Goal: Download file/media

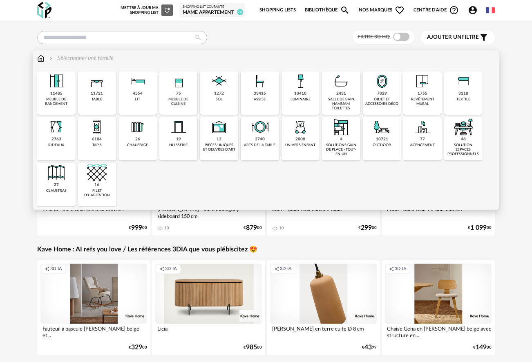
click at [99, 127] on img at bounding box center [97, 127] width 20 height 20
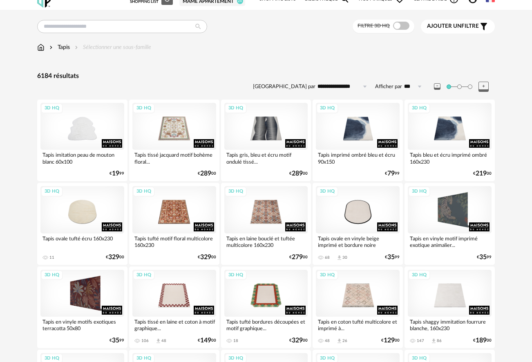
scroll to position [11, 0]
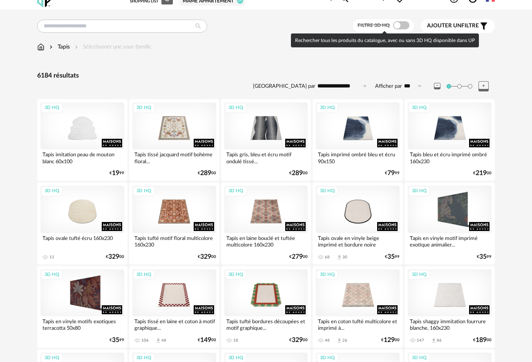
click at [401, 25] on span at bounding box center [401, 25] width 16 height 8
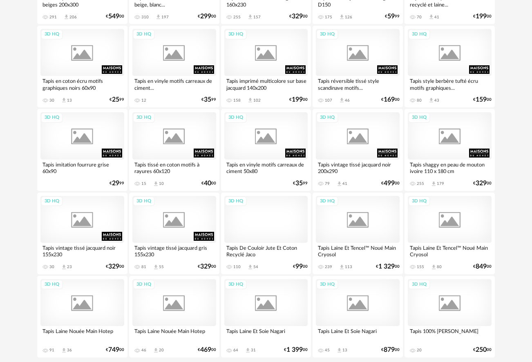
scroll to position [1467, 0]
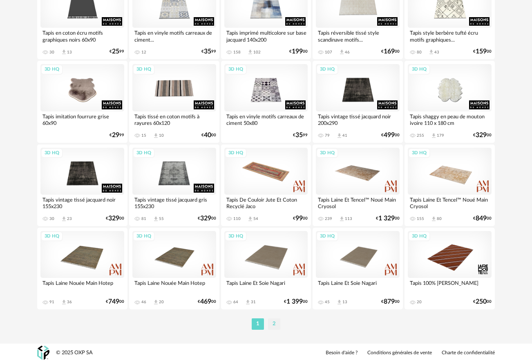
click at [276, 324] on li "2" at bounding box center [274, 323] width 12 height 11
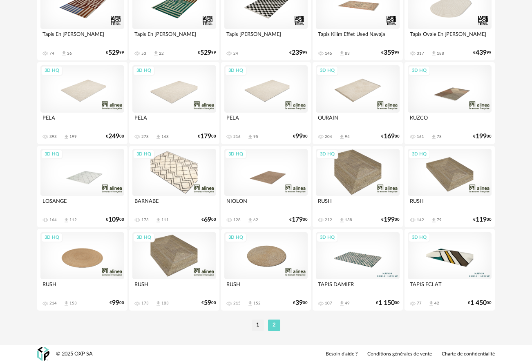
scroll to position [133, 0]
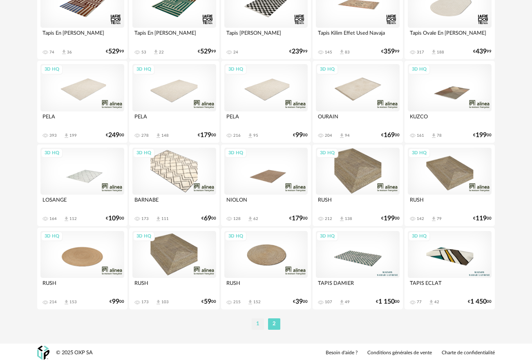
click at [256, 323] on li "1" at bounding box center [258, 323] width 12 height 11
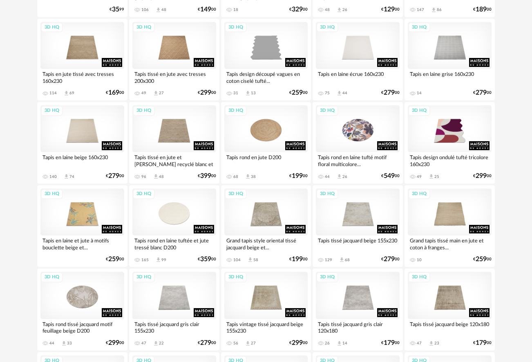
scroll to position [296, 0]
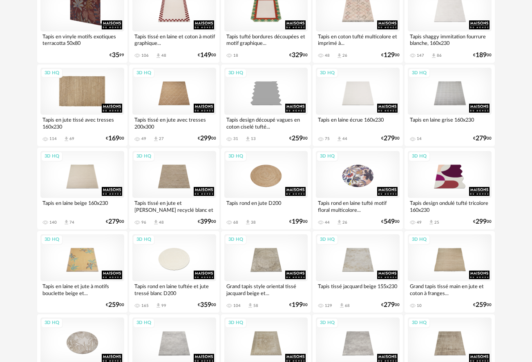
click at [89, 89] on div "3D HQ" at bounding box center [82, 91] width 84 height 47
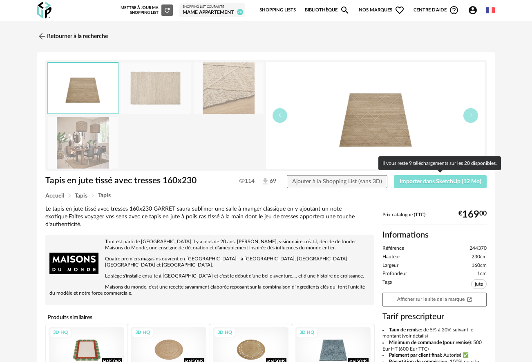
click at [440, 180] on span "Importer dans SketchUp (12 Mo)" at bounding box center [440, 182] width 82 height 6
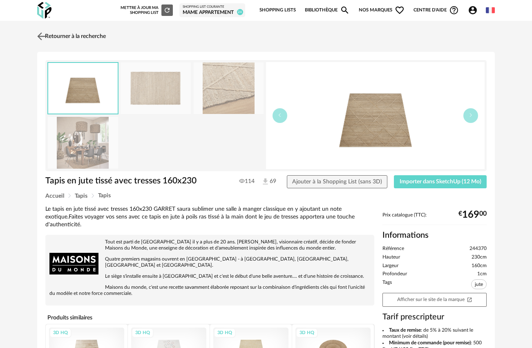
click at [43, 37] on img at bounding box center [42, 36] width 12 height 12
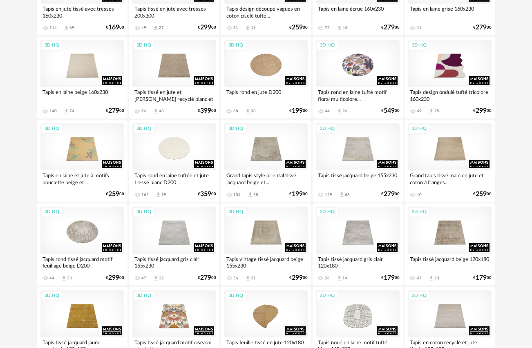
scroll to position [411, 0]
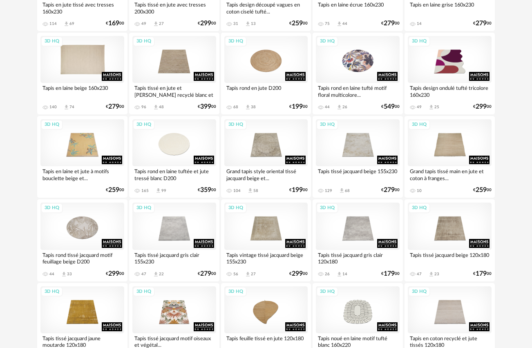
click at [76, 55] on div "3D HQ" at bounding box center [82, 59] width 84 height 47
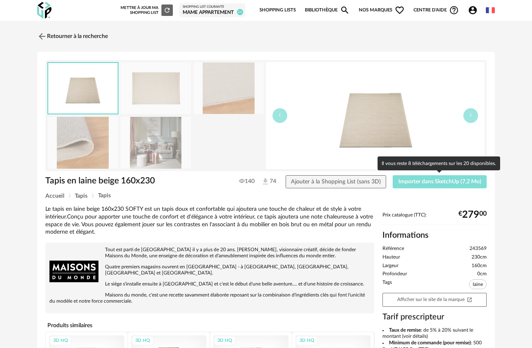
click at [448, 180] on span "Importer dans SketchUp (7,2 Mo)" at bounding box center [439, 182] width 83 height 6
